Goal: Information Seeking & Learning: Learn about a topic

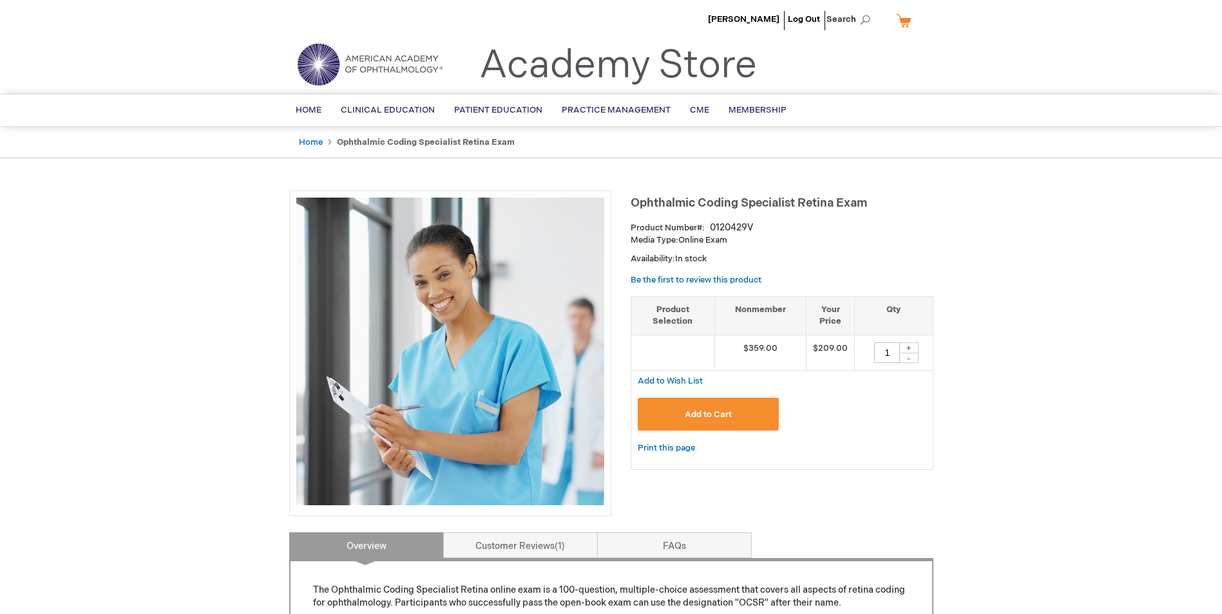
click at [1133, 403] on div "[PERSON_NAME] Log Out Search My Cart CLOSE RECENTLY ADDED ITEM(S) Close There a…" at bounding box center [611, 606] width 1222 height 1213
click at [712, 280] on link "Be the first to review this product" at bounding box center [695, 280] width 131 height 10
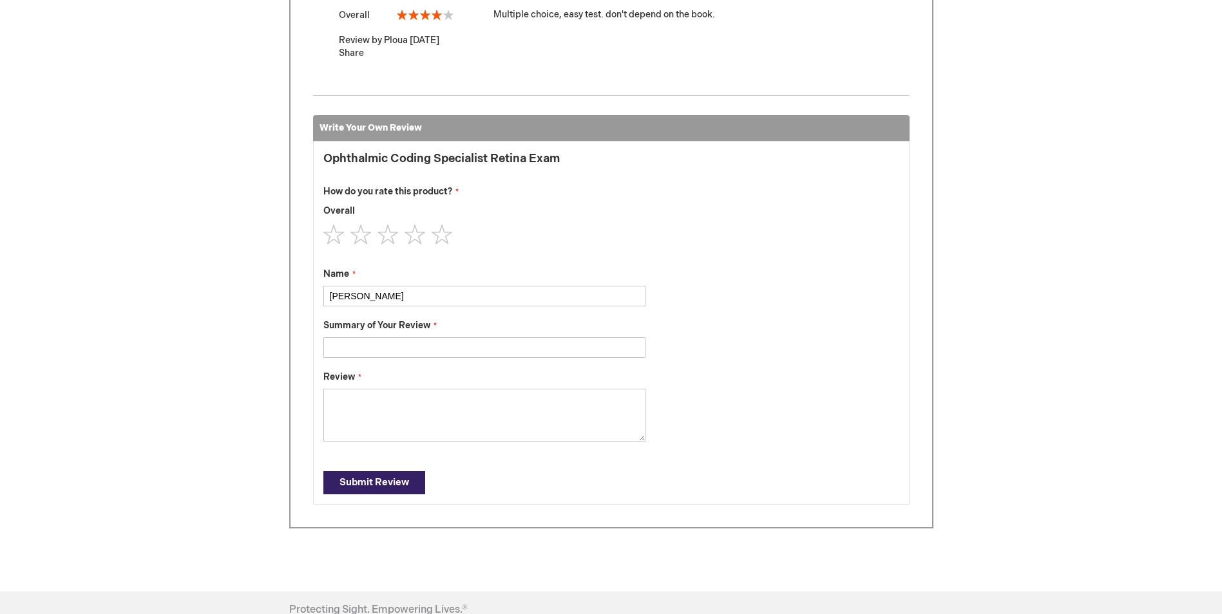
scroll to position [443, 0]
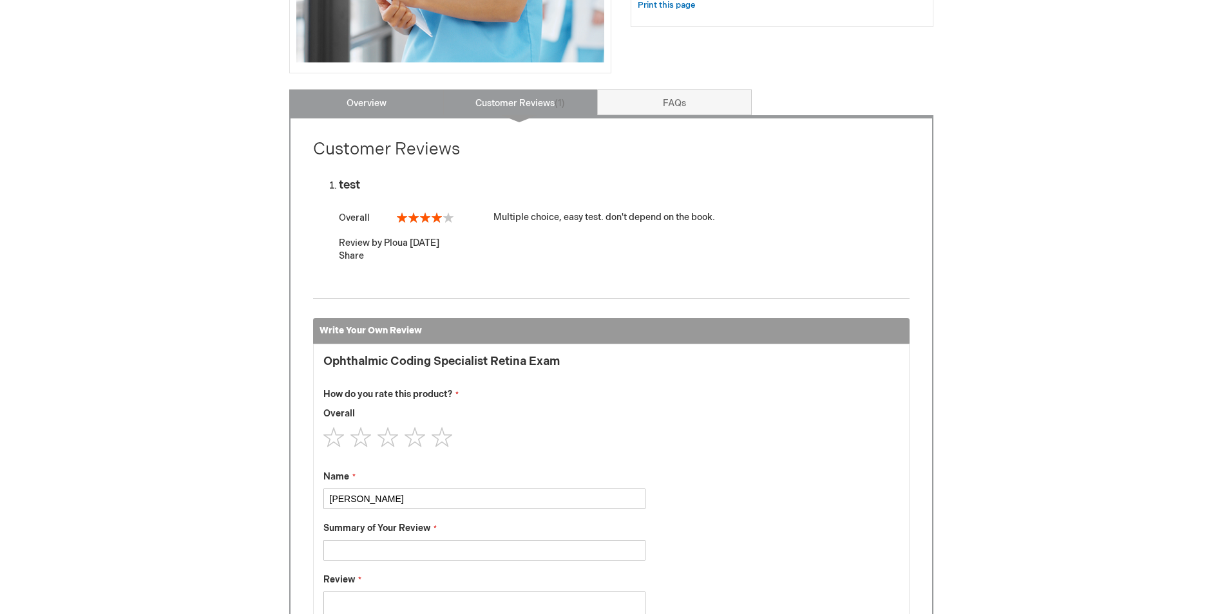
click at [369, 111] on link "Overview" at bounding box center [366, 103] width 155 height 26
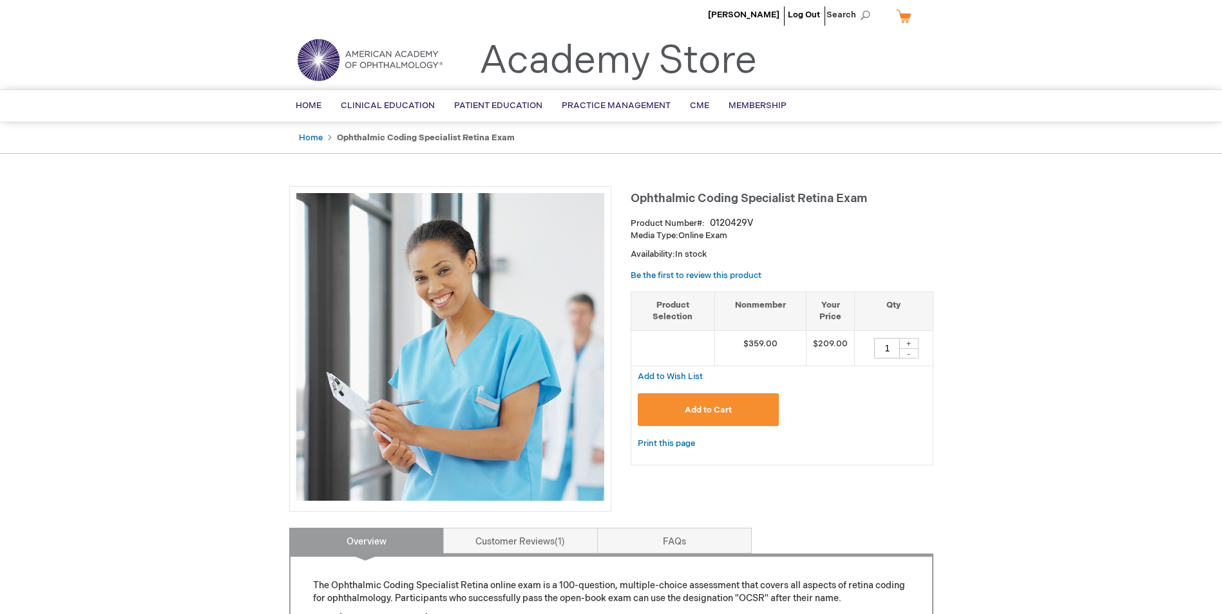
scroll to position [0, 0]
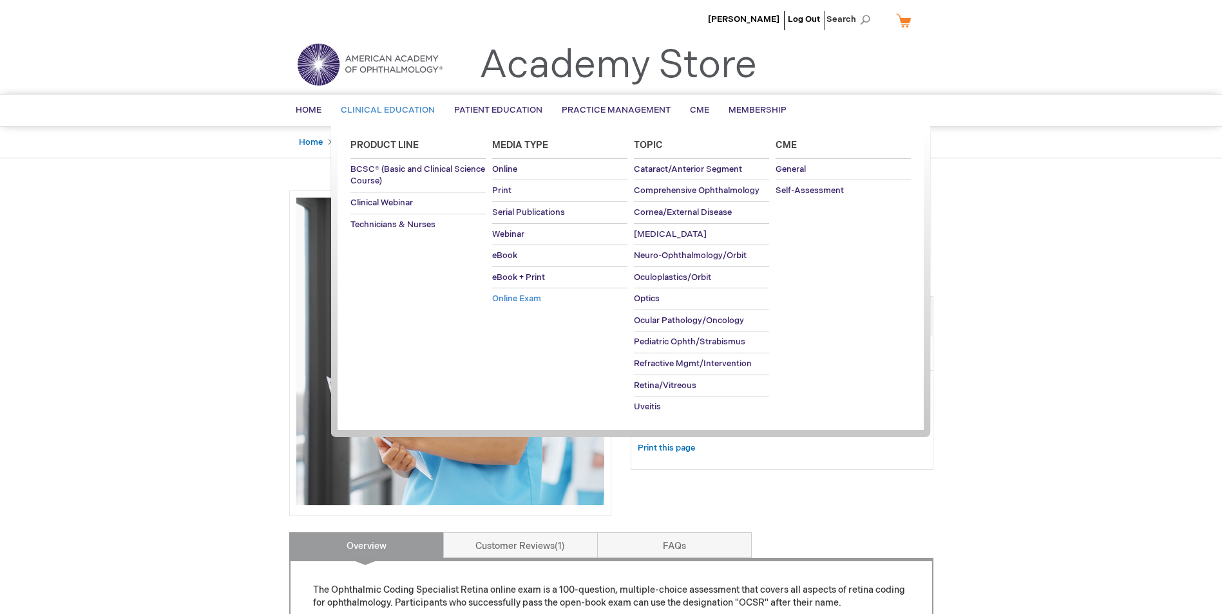
click at [524, 303] on span "Online Exam" at bounding box center [516, 299] width 49 height 10
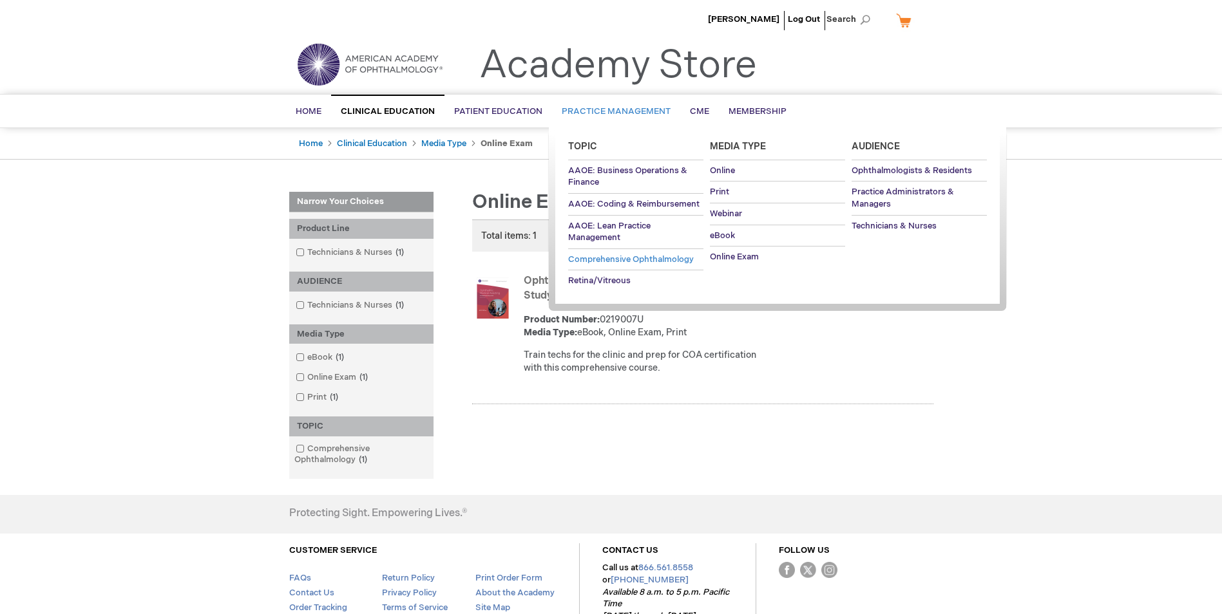
click at [643, 263] on span "Comprehensive Ophthalmology" at bounding box center [631, 259] width 126 height 10
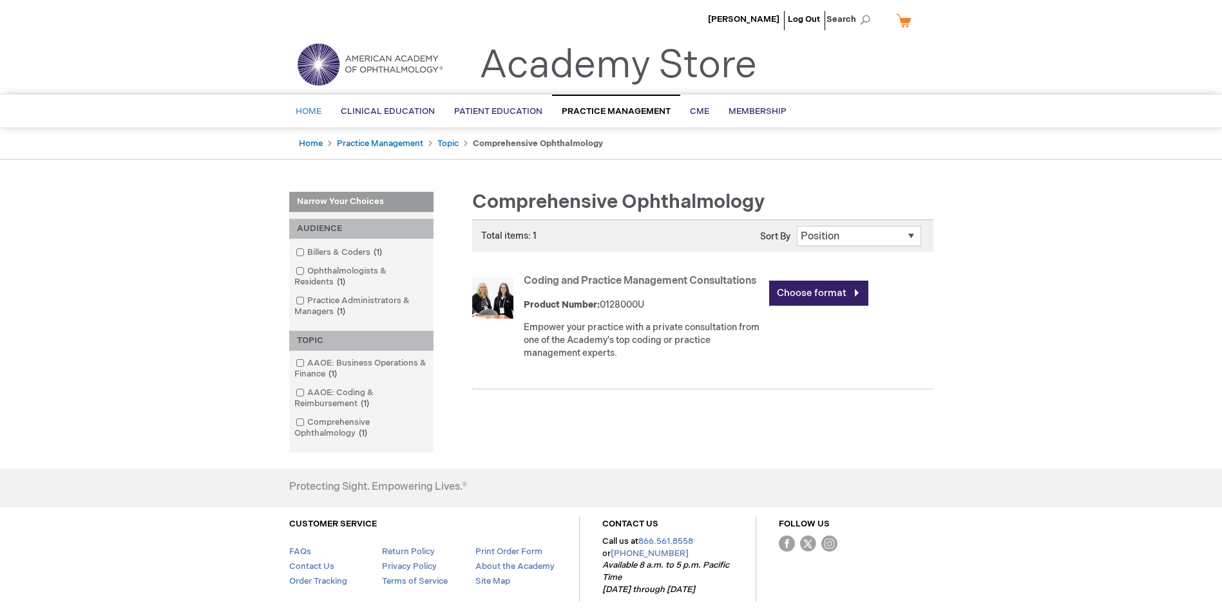
click at [312, 115] on span "Home" at bounding box center [309, 111] width 26 height 10
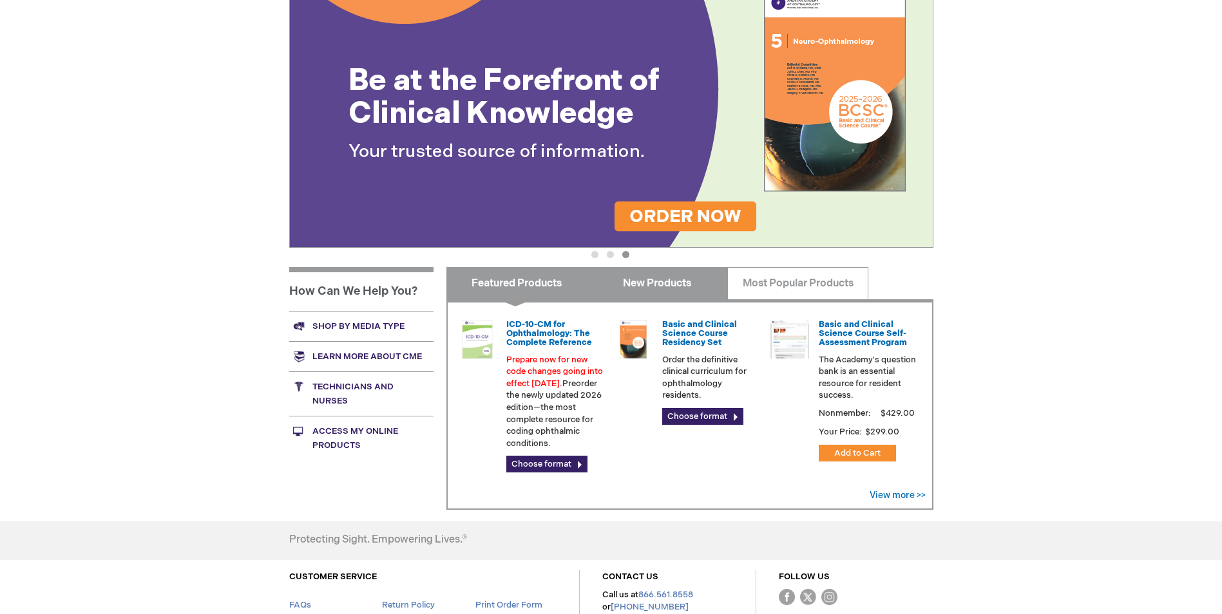
scroll to position [175, 0]
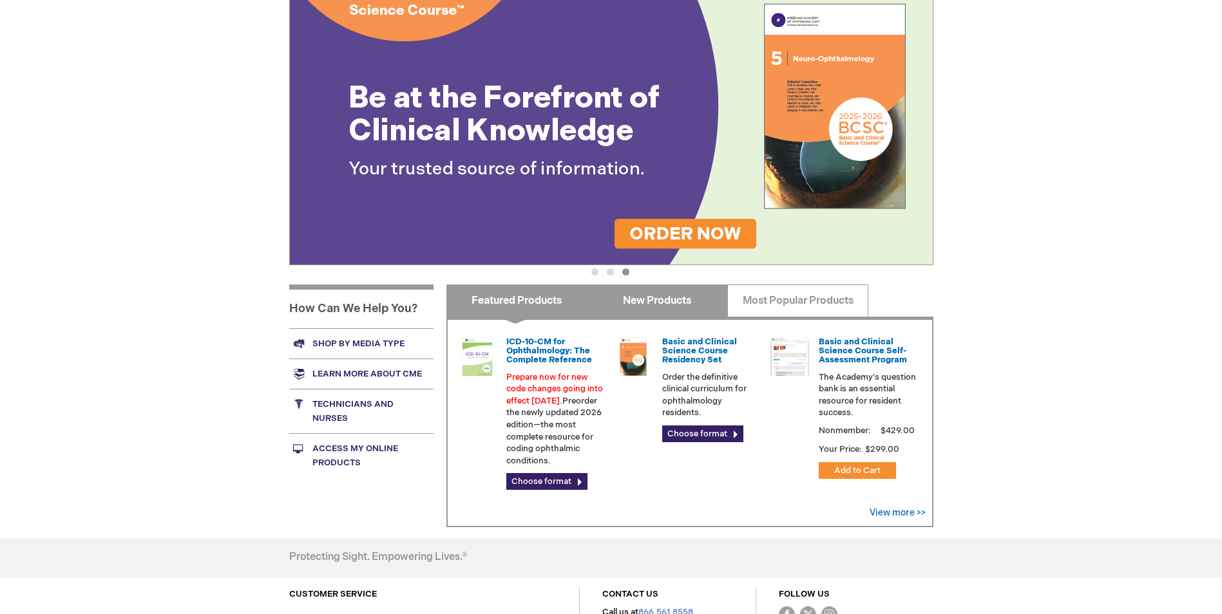
click at [603, 292] on link "New Products" at bounding box center [657, 301] width 141 height 32
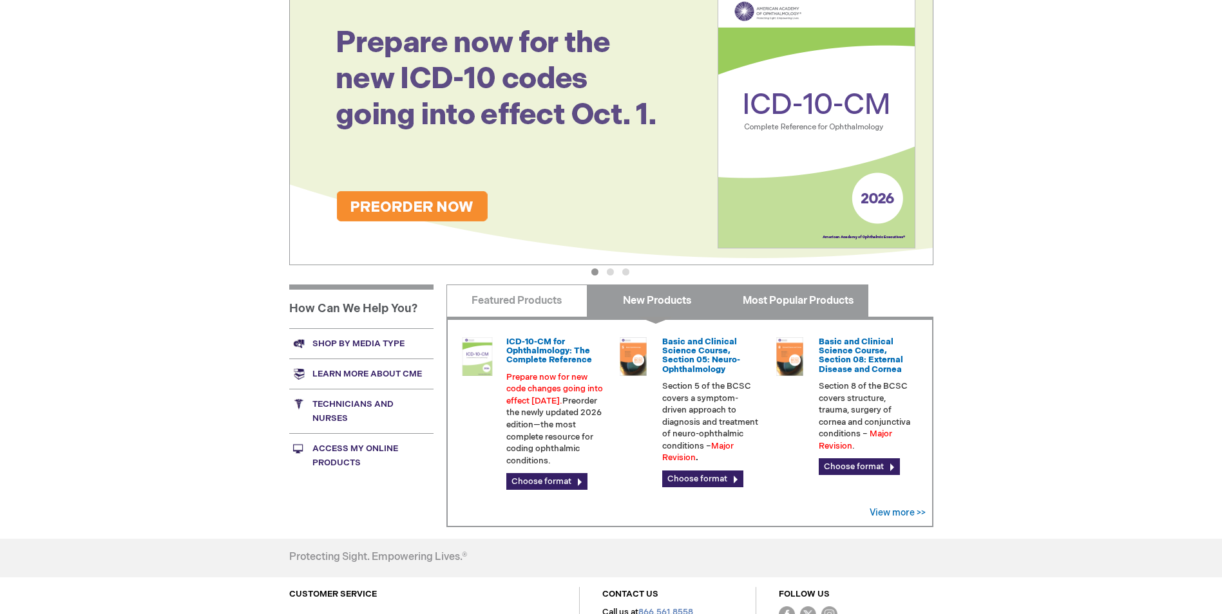
click at [762, 299] on link "Most Popular Products" at bounding box center [797, 301] width 141 height 32
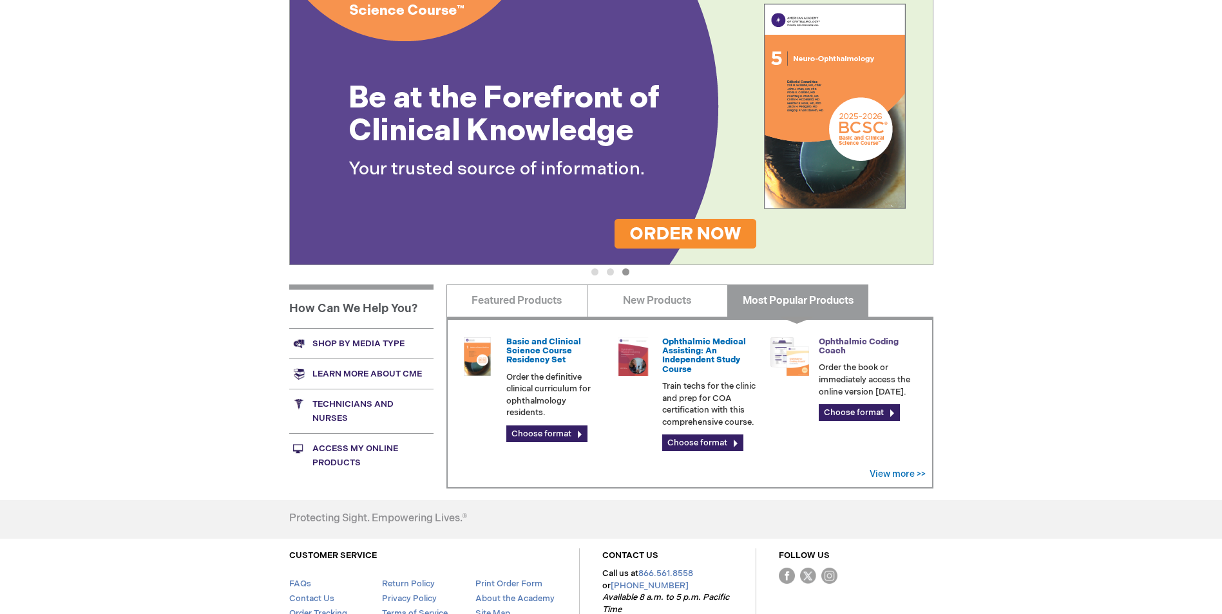
click at [822, 344] on link "Ophthalmic Coding Coach" at bounding box center [859, 346] width 80 height 19
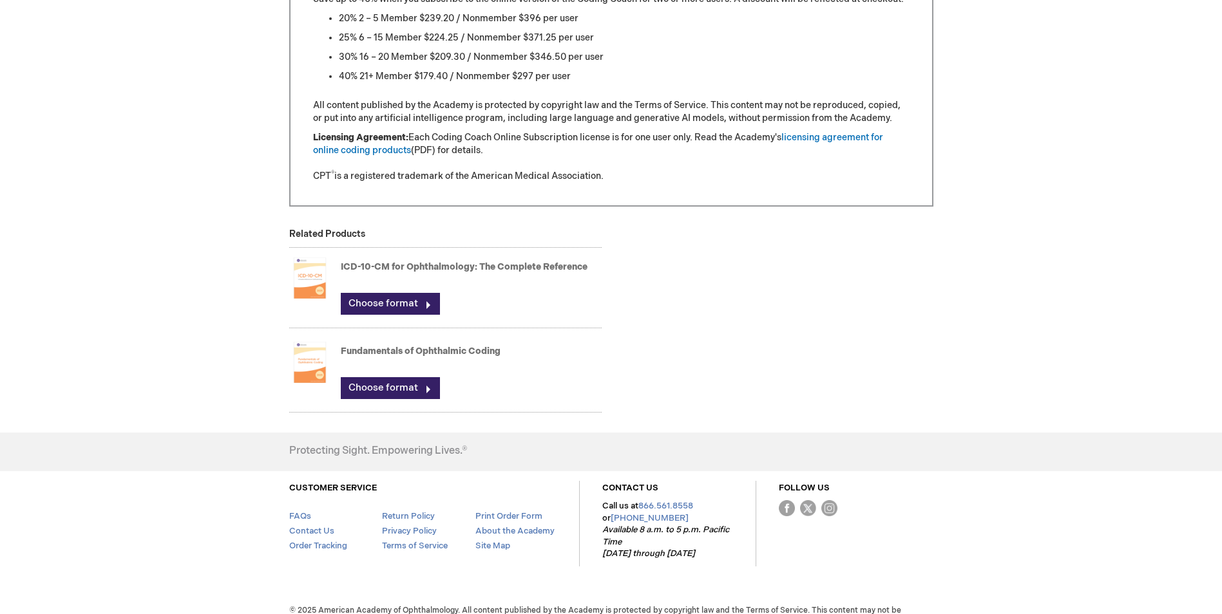
scroll to position [1288, 0]
click at [357, 350] on link "Fundamentals of Ophthalmic Coding" at bounding box center [421, 350] width 160 height 11
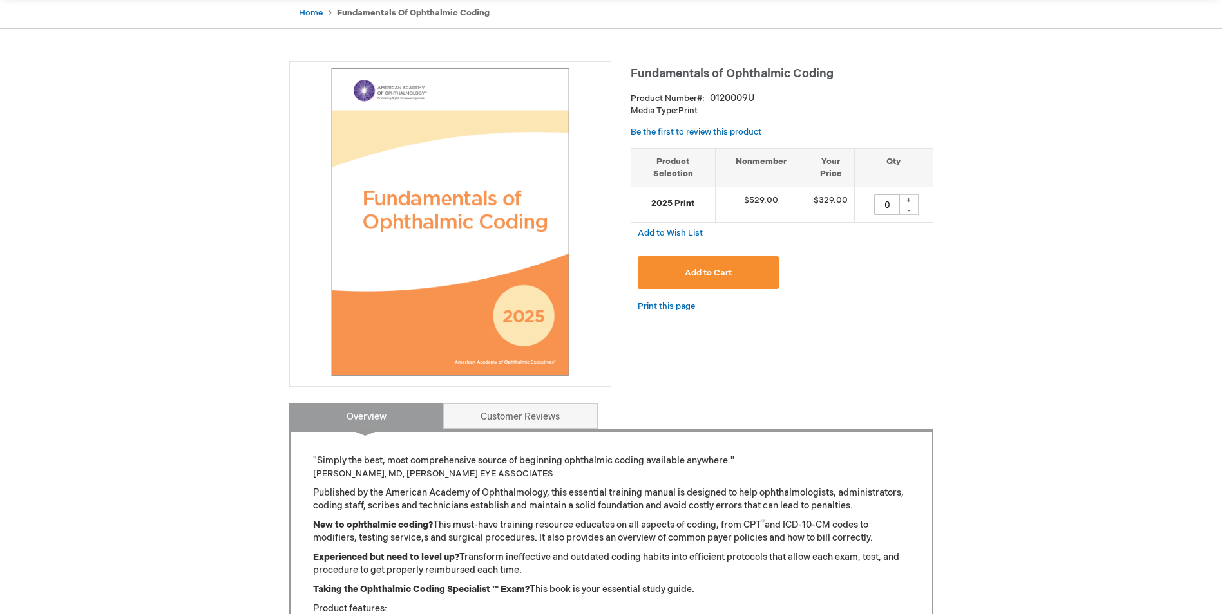
scroll to position [129, 0]
click at [679, 305] on link "Print this page" at bounding box center [666, 307] width 57 height 16
